Goal: Task Accomplishment & Management: Complete application form

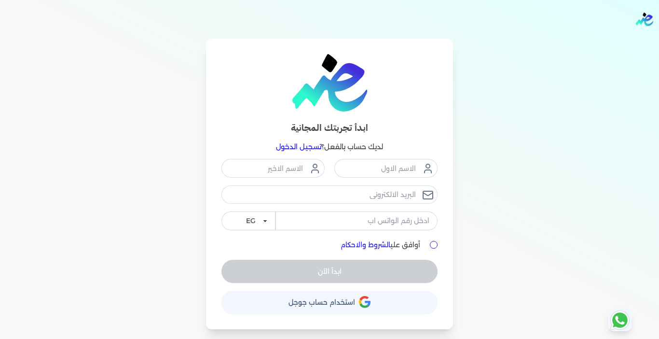
click at [299, 147] on link "تسجيل الدخول" at bounding box center [298, 146] width 45 height 9
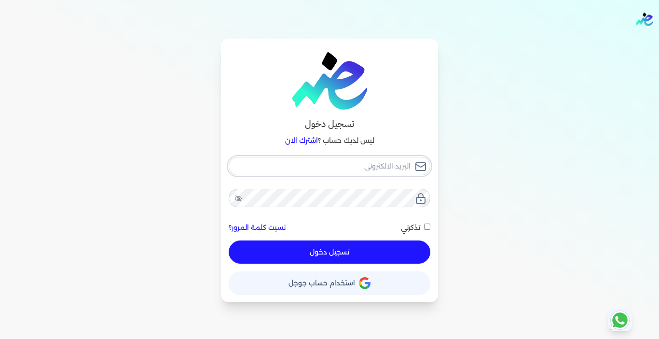
type input "[EMAIL_ADDRESS][DOMAIN_NAME]"
click at [369, 255] on button "تسجيل دخول" at bounding box center [330, 251] width 202 height 23
checkbox input "false"
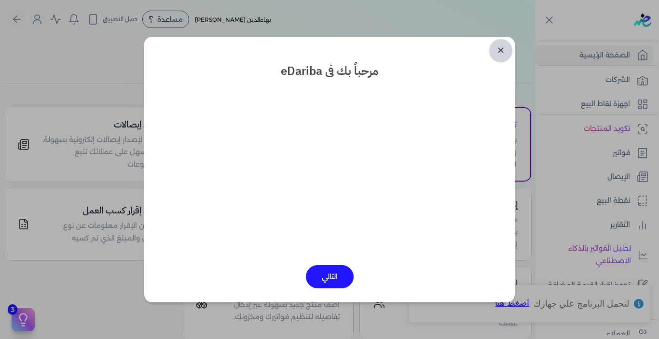
click at [496, 49] on link "✕" at bounding box center [500, 50] width 23 height 23
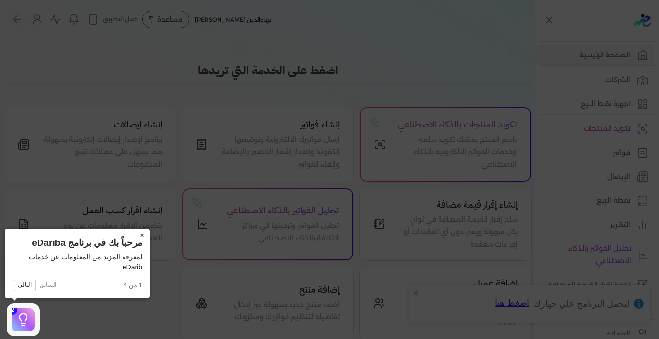
click at [142, 234] on button "×" at bounding box center [141, 236] width 15 height 14
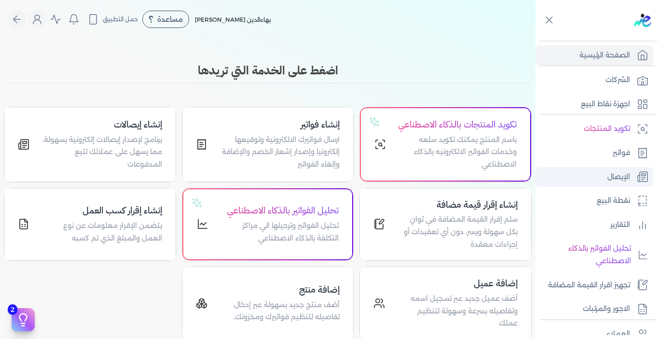
click at [618, 177] on p "الإيصال" at bounding box center [618, 177] width 23 height 13
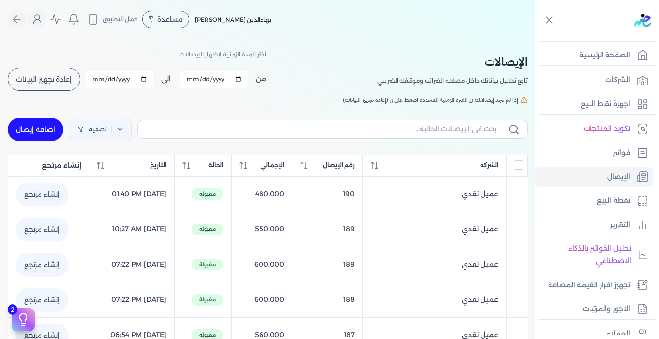
click at [54, 129] on link "اضافة إيصال" at bounding box center [35, 129] width 55 height 23
select select "EGP"
select select "EGS"
select select "B"
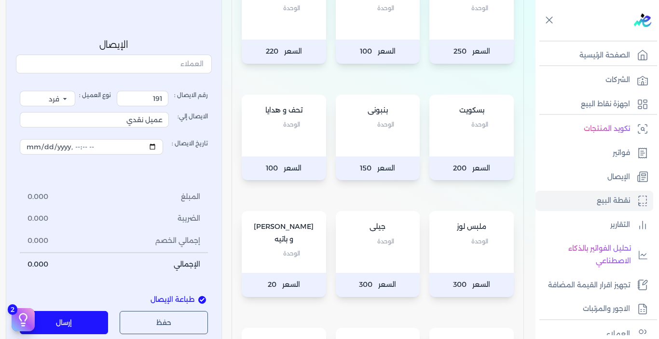
scroll to position [193, 0]
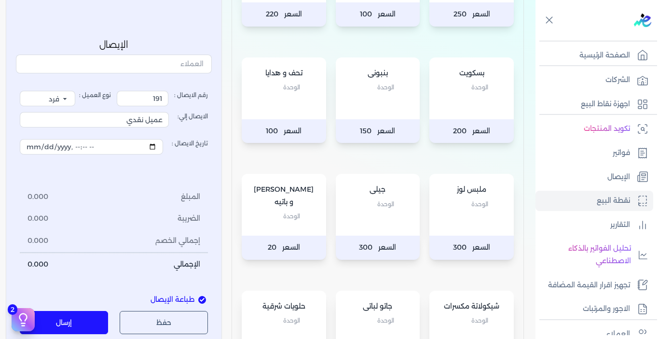
click at [291, 223] on div "[PERSON_NAME] و [PERSON_NAME]" at bounding box center [284, 205] width 84 height 62
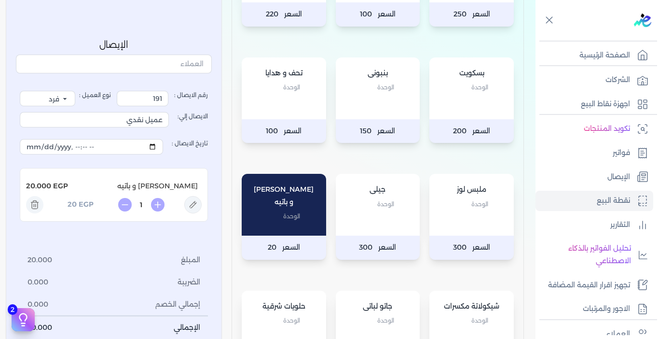
click at [458, 114] on div "بسكويت الوحدة" at bounding box center [471, 88] width 84 height 62
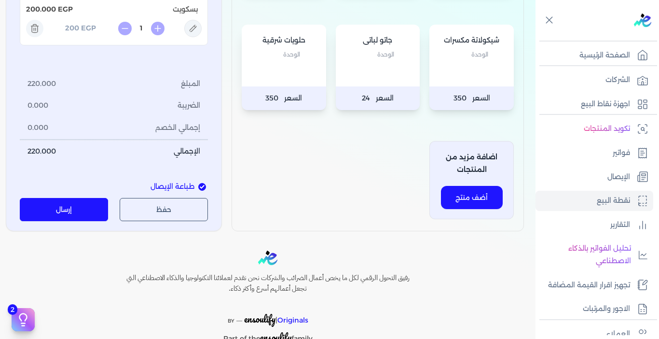
scroll to position [482, 0]
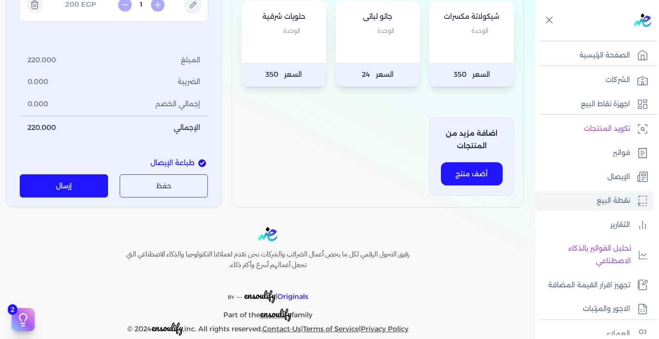
click at [83, 184] on button "إرسال" at bounding box center [64, 185] width 88 height 23
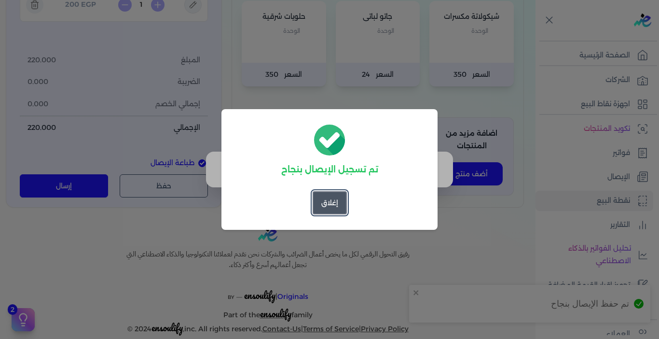
click at [331, 207] on button "إغلاق" at bounding box center [330, 202] width 34 height 23
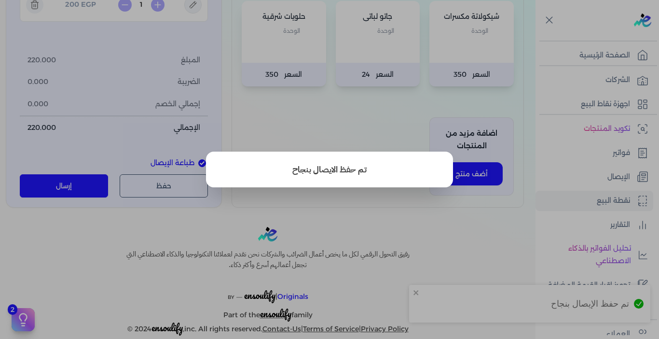
click at [331, 207] on button "close" at bounding box center [329, 169] width 659 height 339
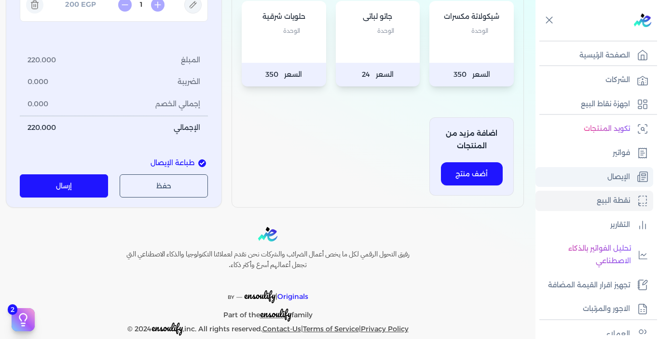
click at [619, 174] on p "الإيصال" at bounding box center [618, 177] width 23 height 13
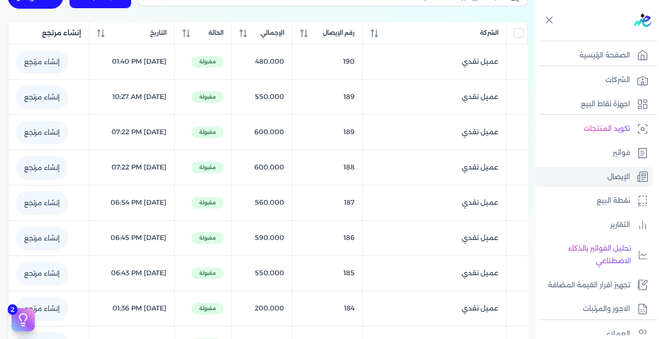
scroll to position [36, 0]
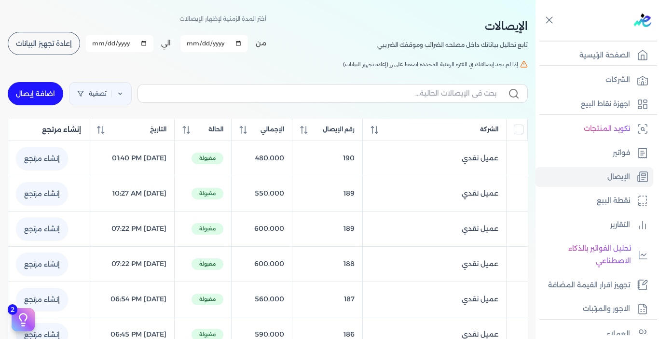
click at [66, 51] on button "إعادة تجهيز البيانات" at bounding box center [44, 43] width 72 height 23
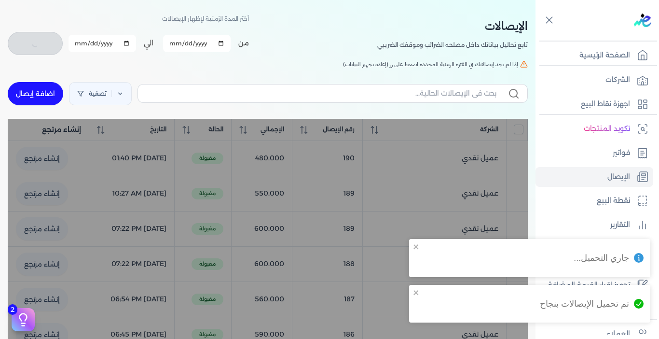
checkbox input "false"
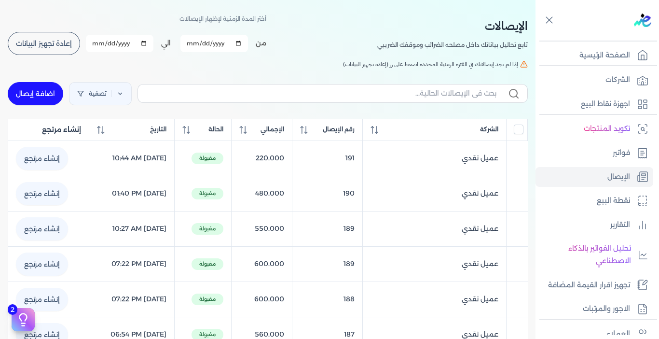
click at [41, 96] on link "اضافة إيصال" at bounding box center [35, 93] width 55 height 23
select select "EGP"
select select "EGS"
select select "B"
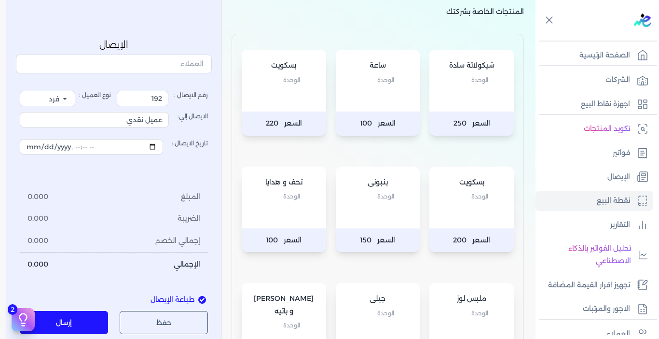
scroll to position [180, 0]
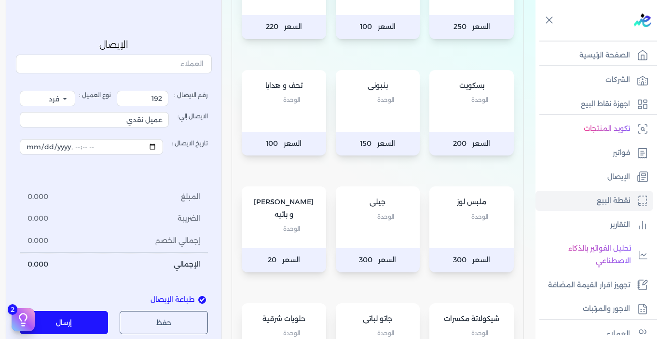
click at [298, 240] on div "[PERSON_NAME] و [PERSON_NAME]" at bounding box center [284, 217] width 84 height 62
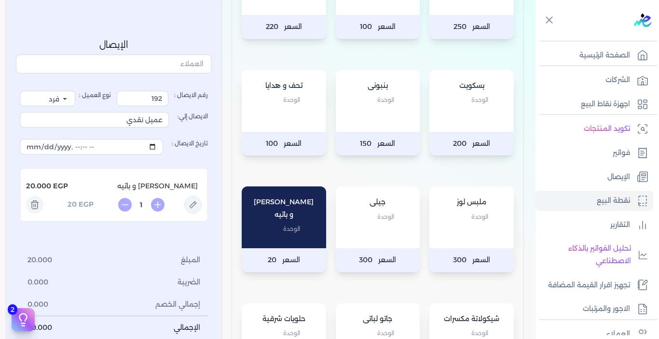
click at [455, 242] on div "ملبس لوز الوحدة" at bounding box center [471, 217] width 84 height 62
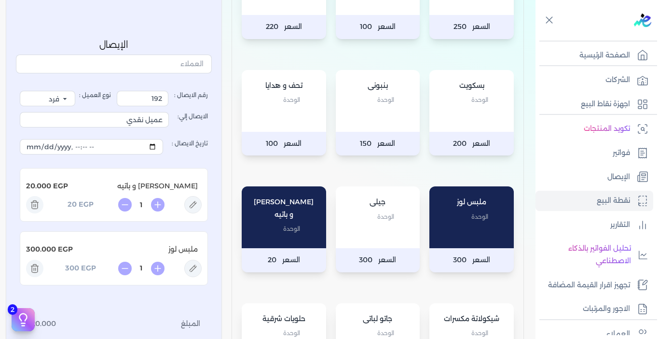
drag, startPoint x: 141, startPoint y: 264, endPoint x: 147, endPoint y: 264, distance: 5.8
click at [147, 264] on input "1" at bounding box center [141, 268] width 15 height 10
type input "0.5"
click at [159, 295] on div "رقم الايصال : 192 نوع العميل : فرد شركة شخص اجنبي الايصال إلي: عميل نقدي تاريخ …" at bounding box center [114, 247] width 188 height 312
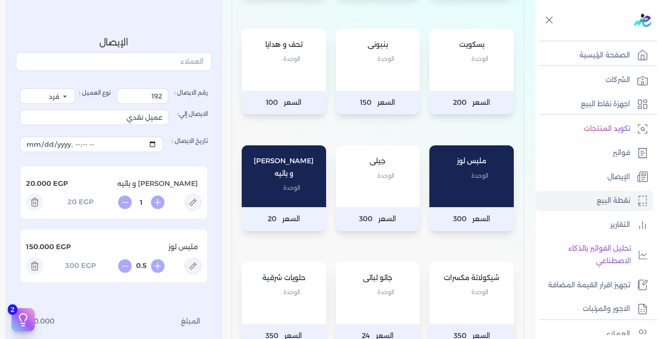
scroll to position [132, 0]
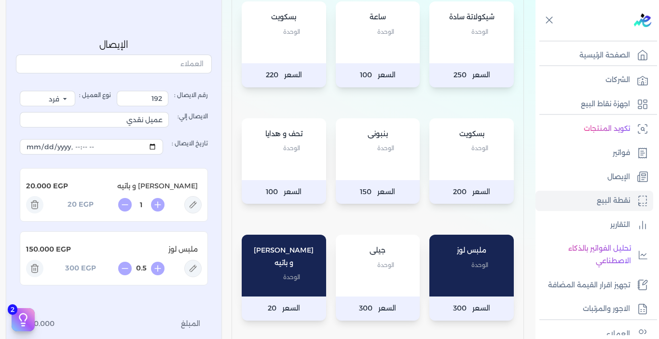
click at [453, 46] on div "شيكولاتة سادة الوحدة" at bounding box center [471, 32] width 84 height 62
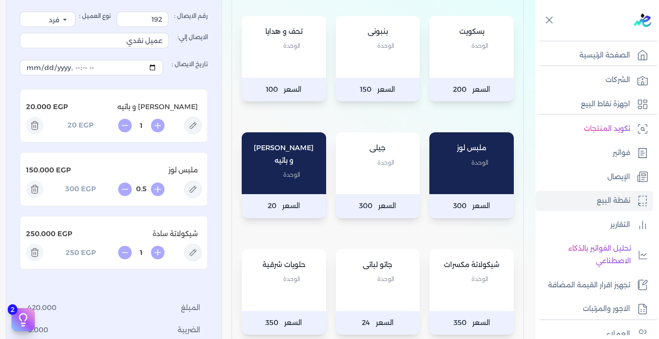
scroll to position [277, 0]
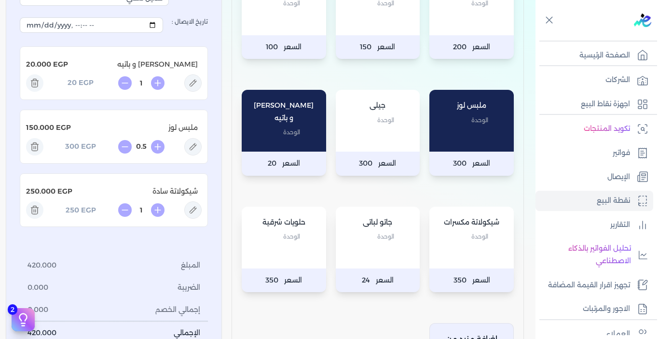
click at [147, 209] on input "1" at bounding box center [141, 210] width 15 height 10
type input "0.5"
click at [156, 255] on li "المبلغ 420.000" at bounding box center [114, 266] width 188 height 22
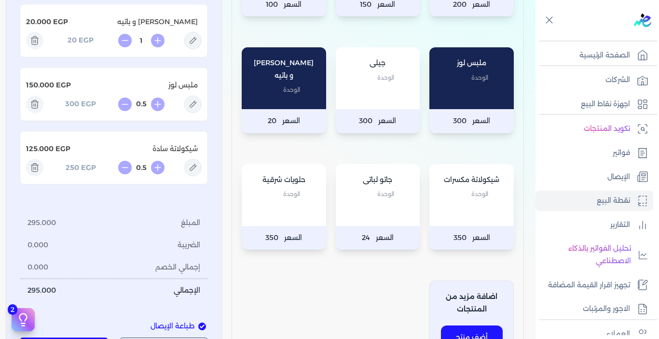
scroll to position [470, 0]
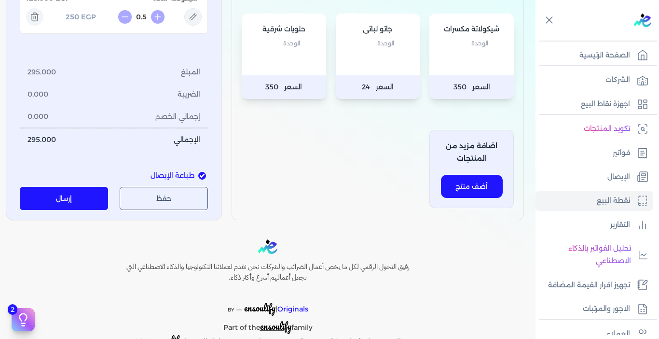
click at [364, 63] on div "جاتو لباتى الوحدة" at bounding box center [378, 45] width 84 height 62
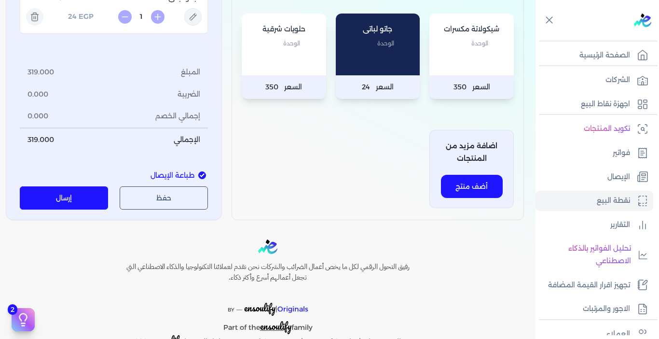
click at [364, 63] on div "جاتو لباتى الوحدة" at bounding box center [378, 45] width 84 height 62
type input "5"
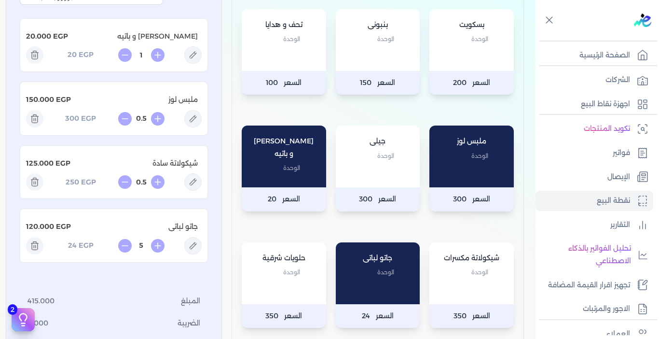
scroll to position [386, 0]
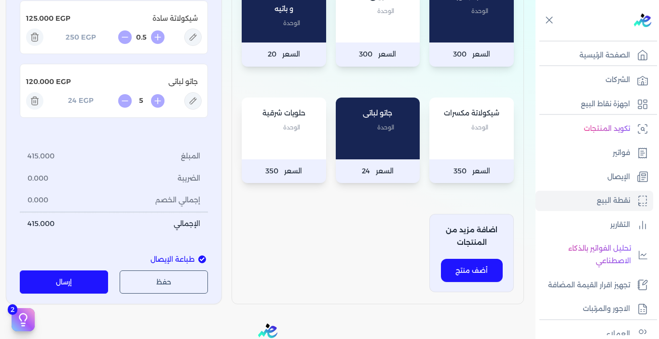
click at [72, 280] on button "إرسال" at bounding box center [64, 282] width 88 height 23
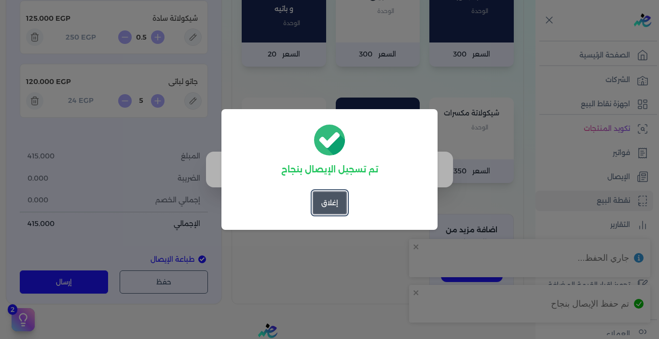
click at [324, 197] on button "إغلاق" at bounding box center [330, 202] width 34 height 23
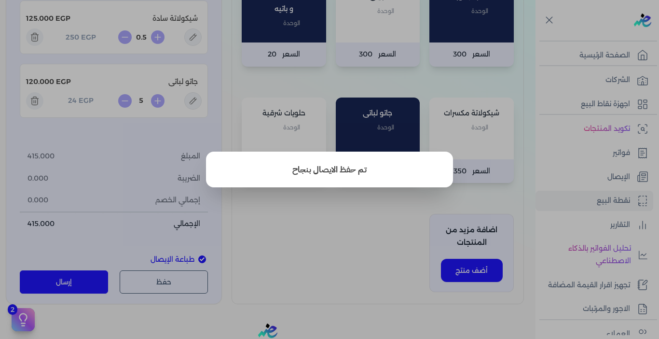
click at [272, 252] on button "close" at bounding box center [329, 169] width 659 height 339
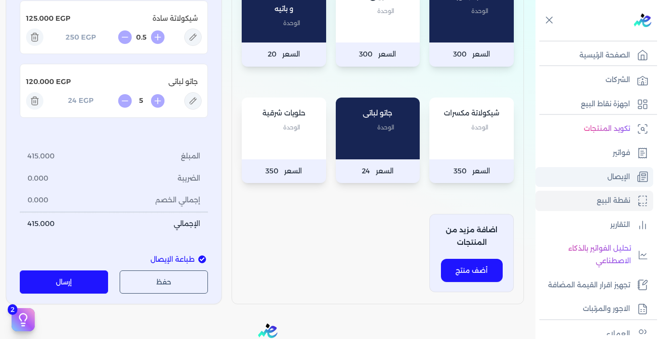
click at [616, 173] on p "الإيصال" at bounding box center [618, 177] width 23 height 13
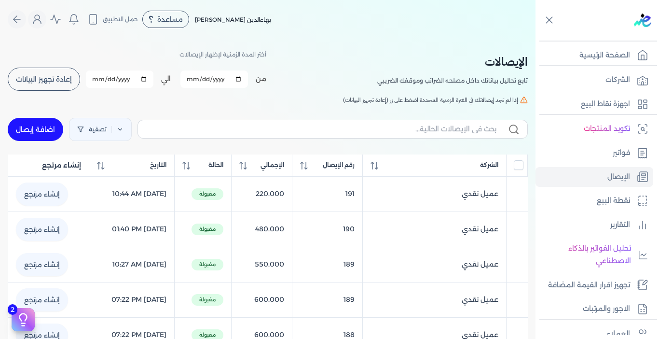
click at [53, 79] on span "إعادة تجهيز البيانات" at bounding box center [44, 79] width 56 height 7
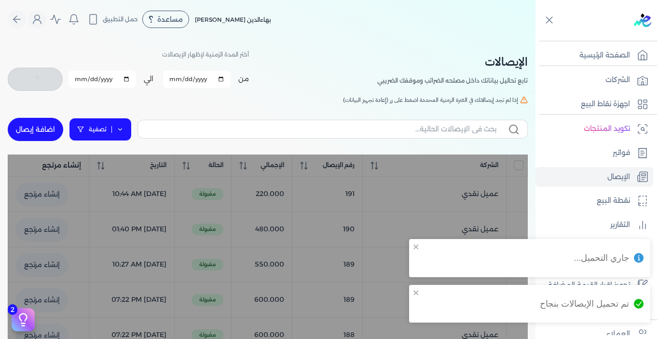
checkbox input "false"
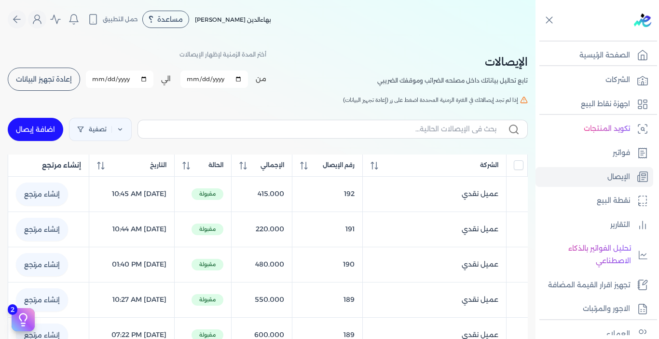
click at [41, 130] on link "اضافة إيصال" at bounding box center [35, 129] width 55 height 23
select select "EGP"
select select "EGS"
select select "B"
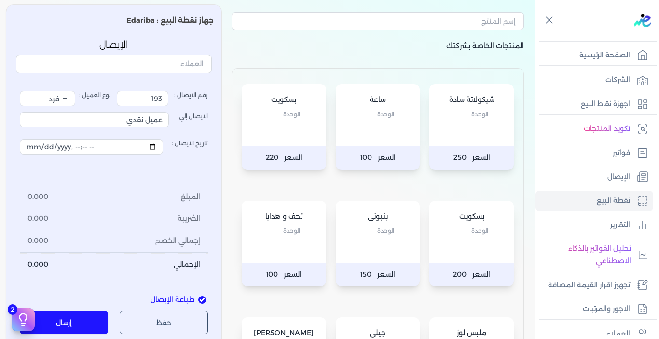
scroll to position [96, 0]
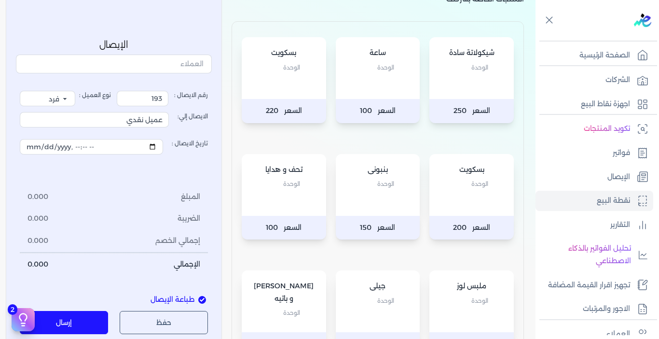
click at [478, 206] on div "بسكويت الوحدة" at bounding box center [471, 185] width 84 height 62
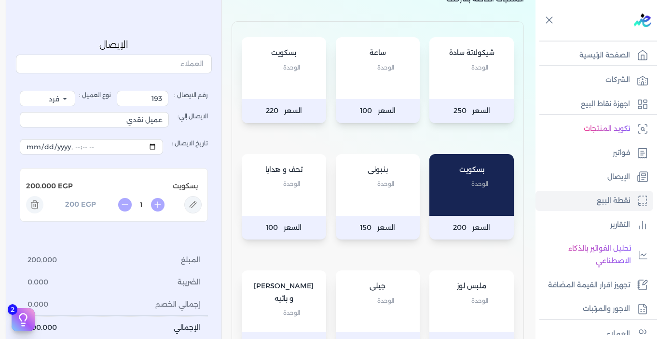
drag, startPoint x: 142, startPoint y: 205, endPoint x: 148, endPoint y: 205, distance: 5.8
click at [148, 205] on input "1" at bounding box center [141, 205] width 15 height 10
type input "1.875"
click at [134, 243] on div "رقم الايصال : 193 نوع العميل : فرد شركة شخص اجنبي الايصال إلي: عميل نقدي تاريخ …" at bounding box center [114, 215] width 188 height 248
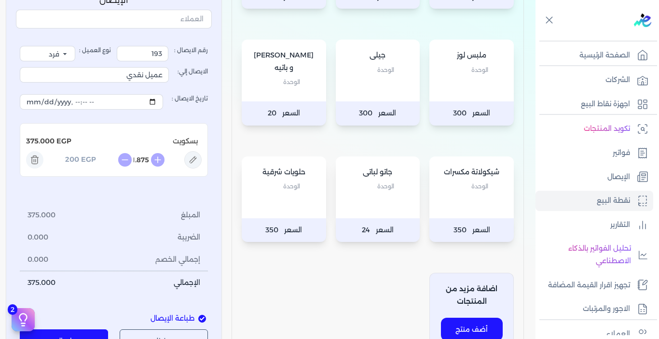
scroll to position [386, 0]
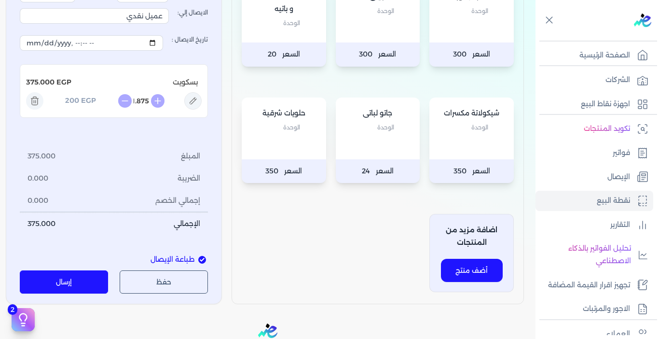
click at [82, 283] on button "إرسال" at bounding box center [64, 282] width 88 height 23
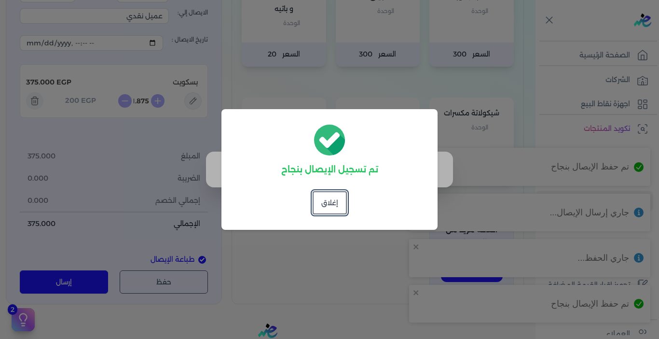
click at [326, 249] on dialog "تم تسجيل الإيصال بنجاح إغلاق" at bounding box center [329, 169] width 659 height 339
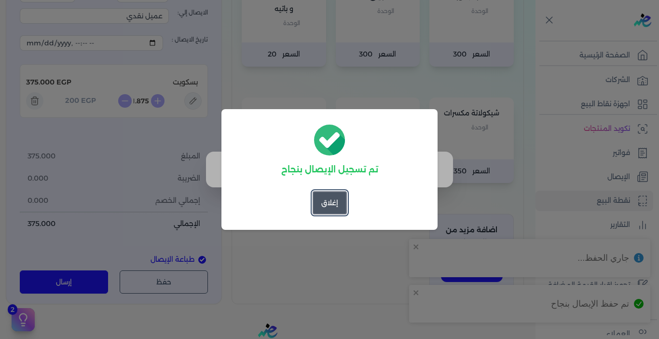
click at [329, 204] on button "إغلاق" at bounding box center [330, 202] width 34 height 23
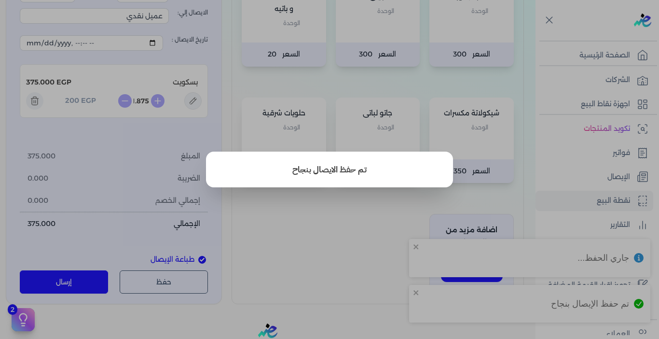
click at [333, 257] on button "close" at bounding box center [329, 169] width 659 height 339
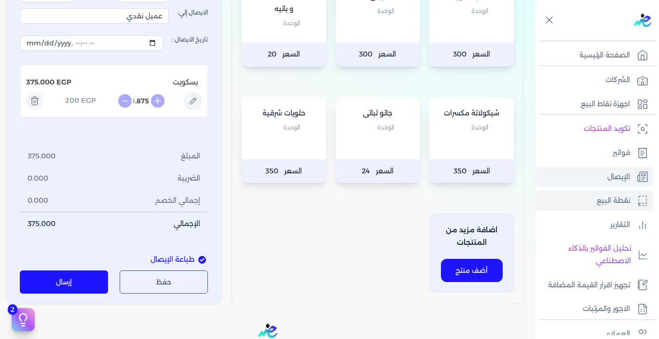
click at [609, 178] on p "الإيصال" at bounding box center [618, 177] width 23 height 13
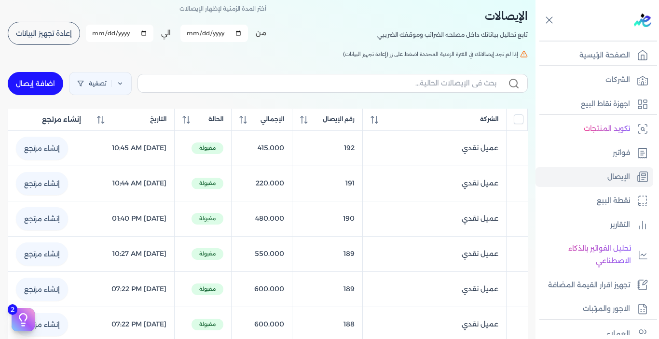
scroll to position [41, 0]
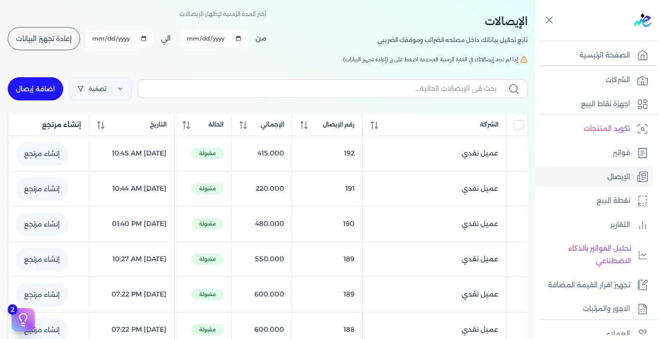
click at [47, 46] on button "إعادة تجهيز البيانات" at bounding box center [44, 38] width 72 height 23
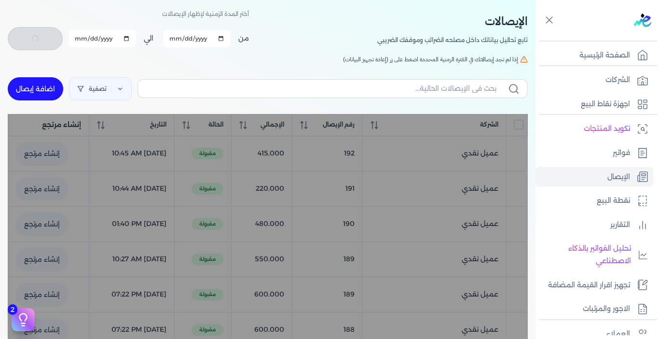
checkbox input "false"
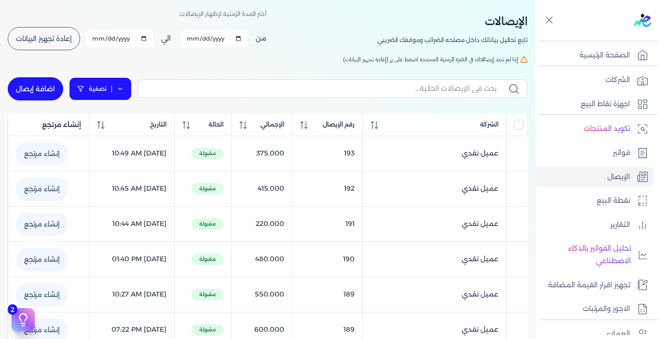
scroll to position [0, 0]
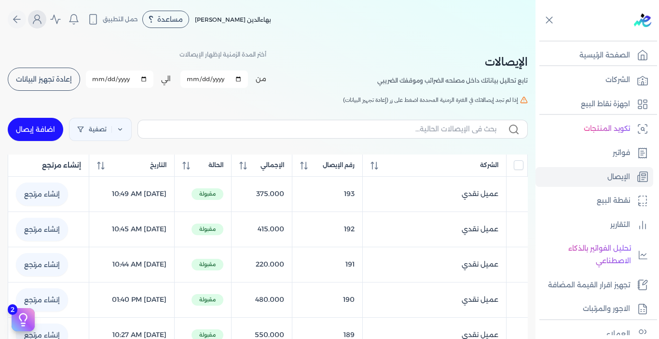
click at [41, 28] on button "Global" at bounding box center [37, 19] width 18 height 18
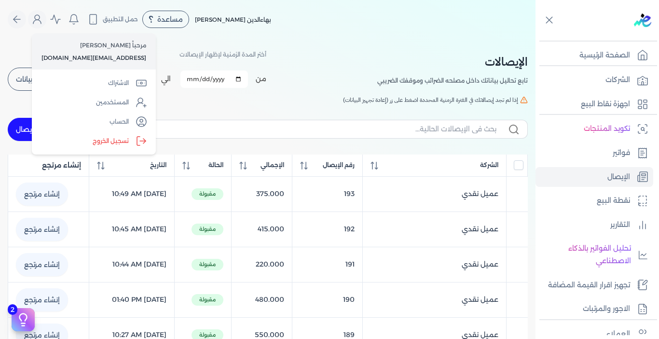
click at [89, 143] on label "تسجيل الخروج" at bounding box center [94, 140] width 116 height 19
click at [535, 39] on input "Close" at bounding box center [535, 39] width 0 height 0
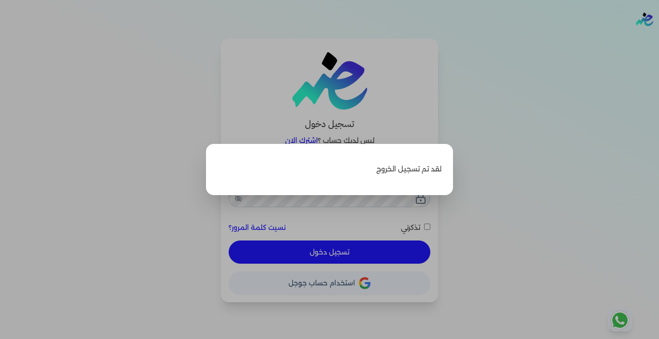
type input "[EMAIL_ADDRESS][DOMAIN_NAME]"
checkbox input "false"
click at [476, 147] on label "Close" at bounding box center [329, 169] width 659 height 339
click at [658, 39] on input "Close" at bounding box center [659, 39] width 0 height 0
